Goal: Task Accomplishment & Management: Use online tool/utility

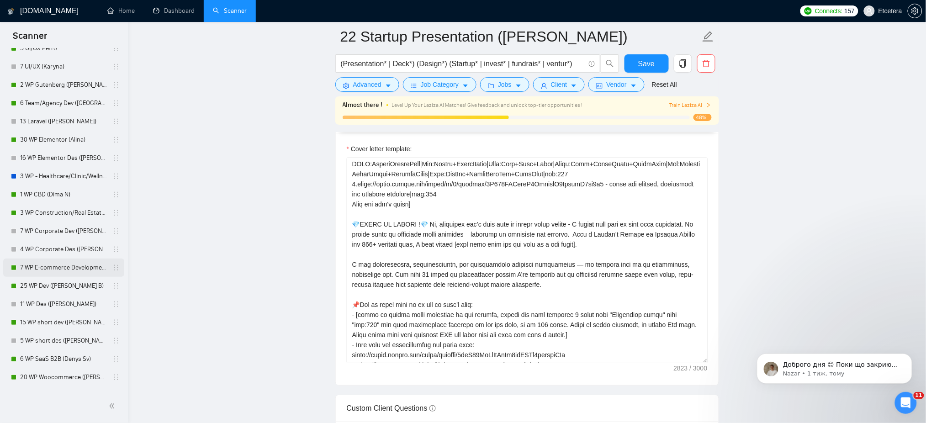
scroll to position [121, 0]
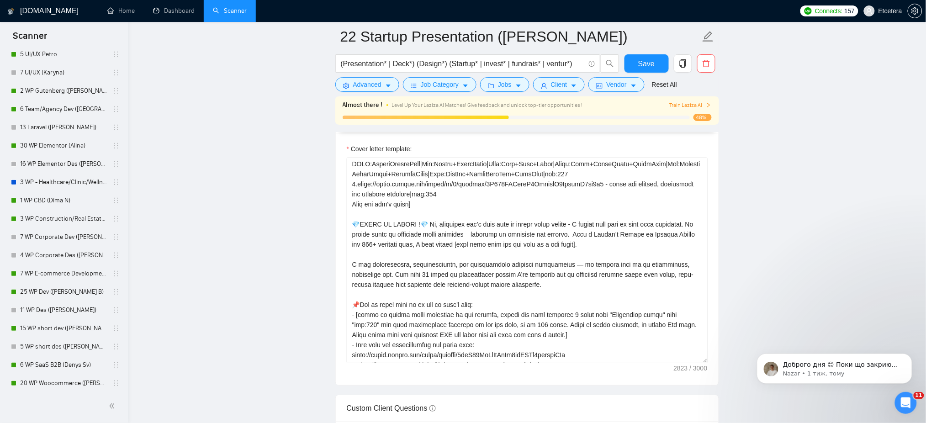
drag, startPoint x: 78, startPoint y: 144, endPoint x: 617, endPoint y: 135, distance: 539.4
click at [78, 144] on link "30 WP Elementor (Alina)" at bounding box center [63, 146] width 87 height 18
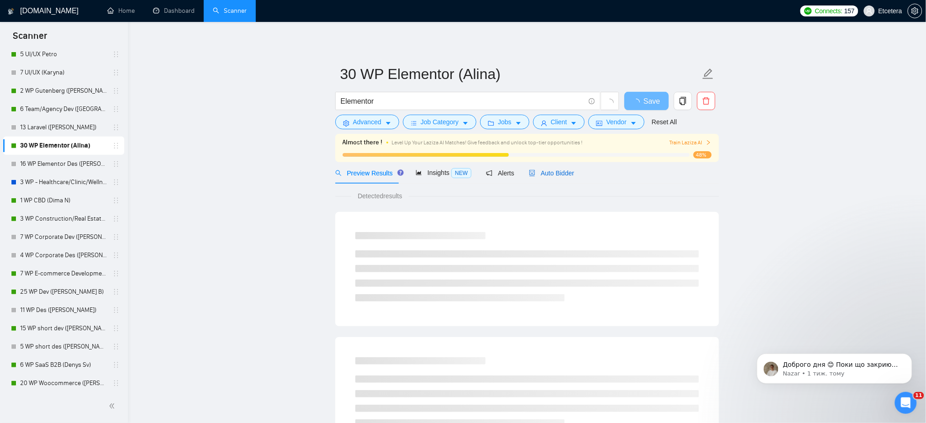
click at [560, 174] on span "Auto Bidder" at bounding box center [551, 172] width 45 height 7
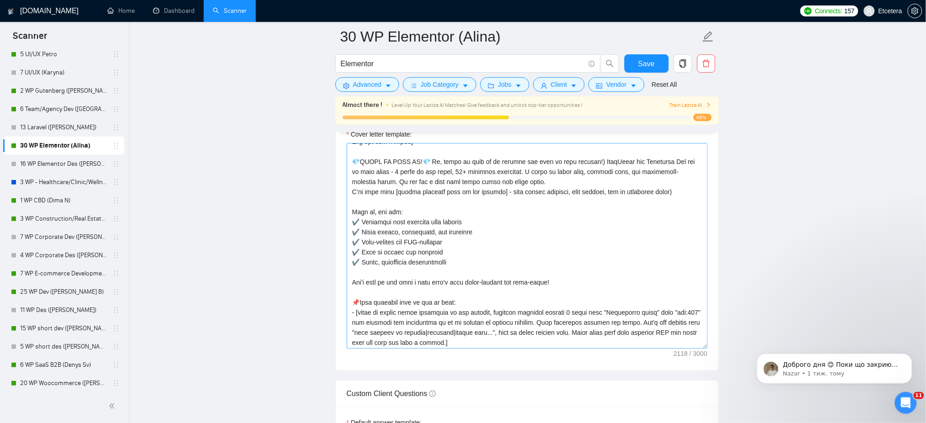
scroll to position [121, 0]
click at [572, 208] on textarea "Cover letter template:" at bounding box center [527, 246] width 361 height 206
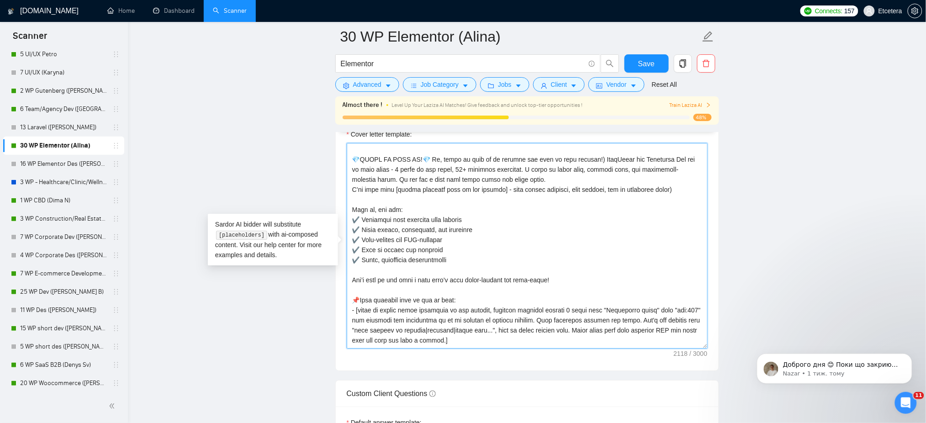
click at [524, 227] on textarea "Cover letter template:" at bounding box center [527, 246] width 361 height 206
click at [532, 189] on textarea "Cover letter template:" at bounding box center [527, 246] width 361 height 206
drag, startPoint x: 592, startPoint y: 168, endPoint x: 597, endPoint y: 295, distance: 126.6
click at [597, 295] on textarea "Cover letter template:" at bounding box center [527, 246] width 361 height 206
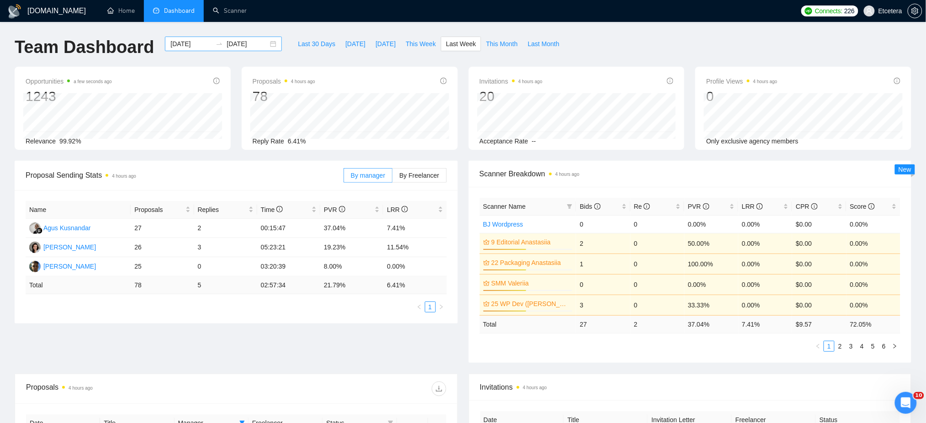
click at [268, 43] on div "2025-09-01 2025-09-07" at bounding box center [223, 44] width 117 height 15
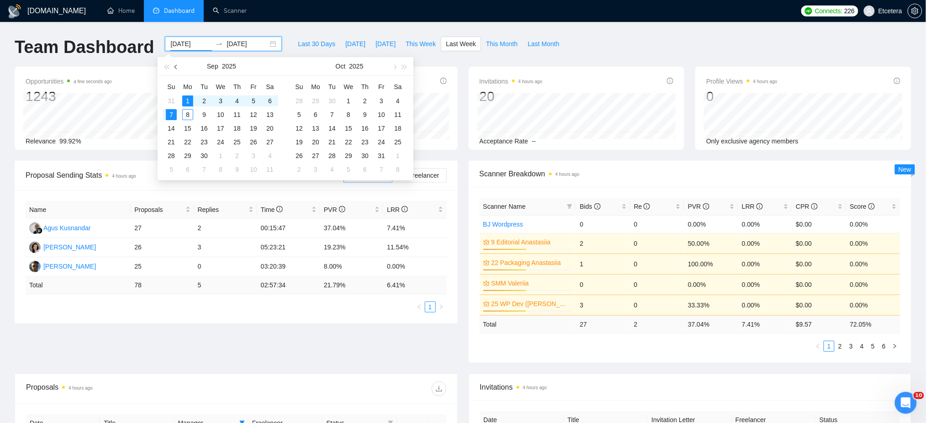
click at [175, 66] on span "button" at bounding box center [176, 66] width 5 height 5
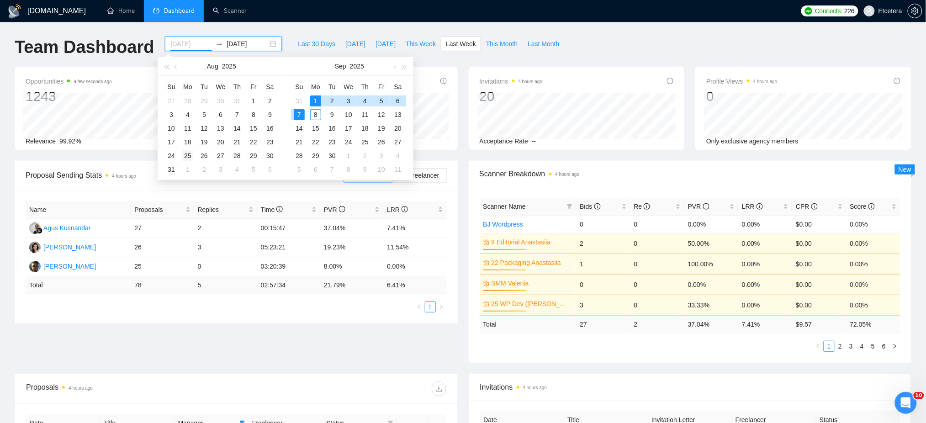
type input "2025-08-25"
click at [186, 156] on div "25" at bounding box center [187, 155] width 11 height 11
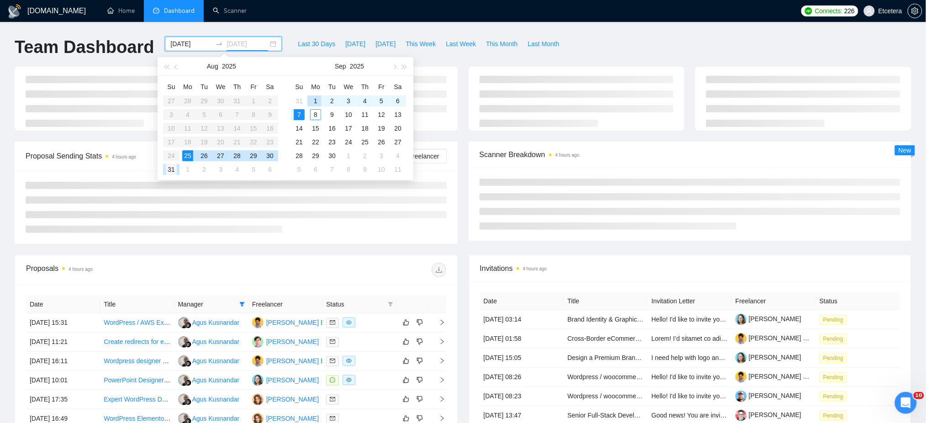
type input "2025-08-31"
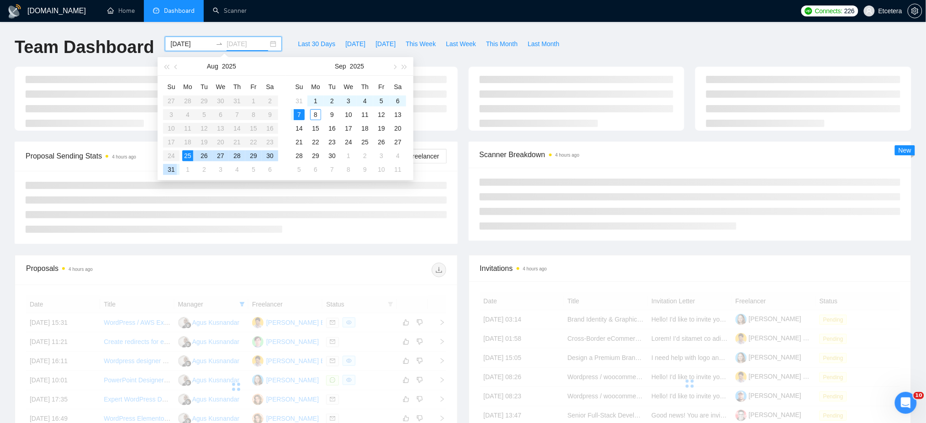
click at [171, 170] on div "31" at bounding box center [171, 169] width 11 height 11
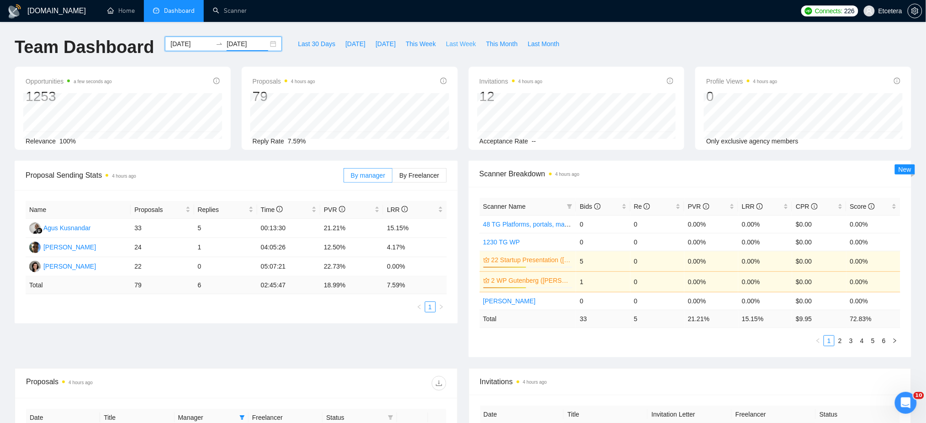
click at [449, 43] on span "Last Week" at bounding box center [461, 44] width 30 height 10
type input "2025-09-01"
type input "2025-09-07"
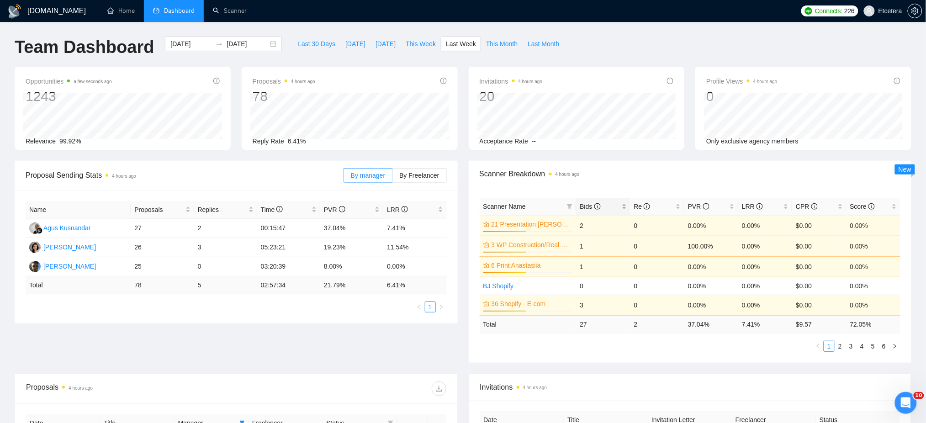
click at [626, 204] on div "Bids" at bounding box center [603, 206] width 47 height 10
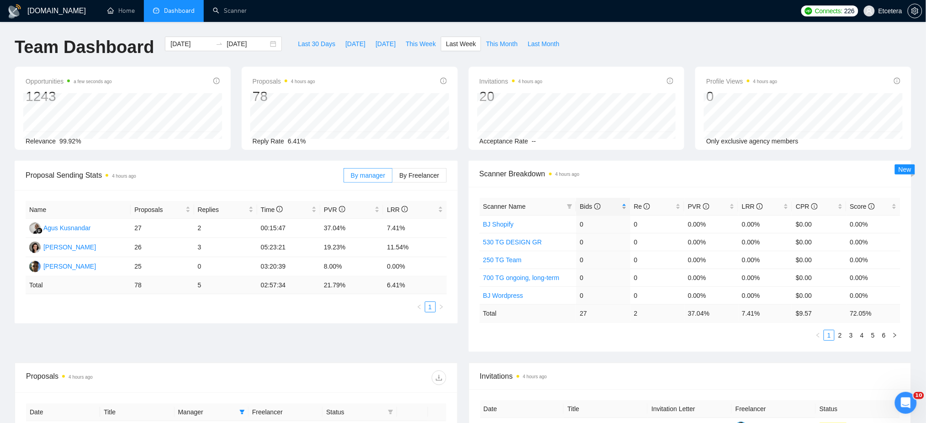
click at [626, 204] on div "Bids" at bounding box center [603, 206] width 47 height 10
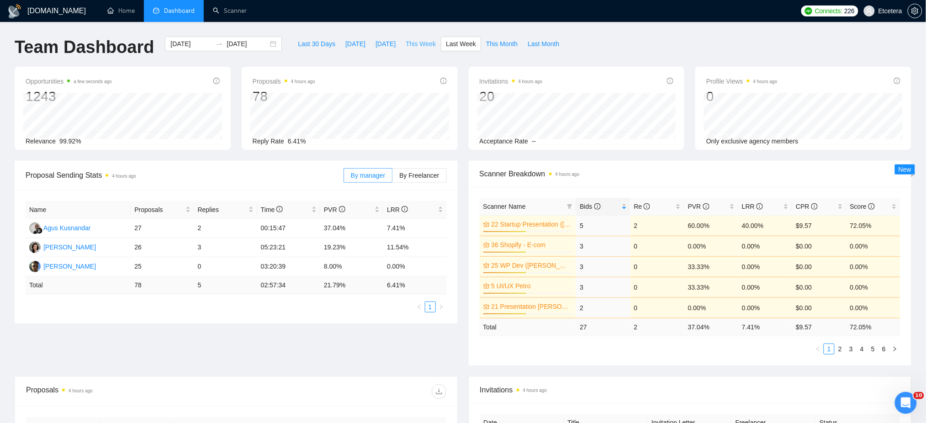
click at [411, 44] on span "This Week" at bounding box center [421, 44] width 30 height 10
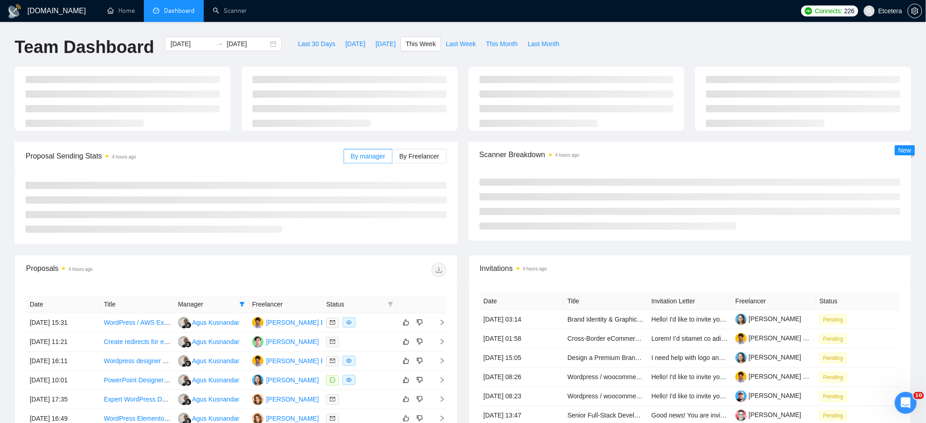
type input "2025-09-08"
type input "2025-09-14"
